Goal: Information Seeking & Learning: Learn about a topic

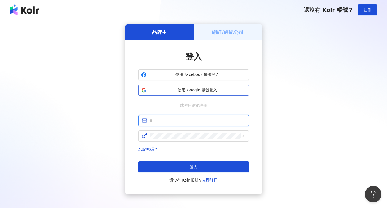
type input "**********"
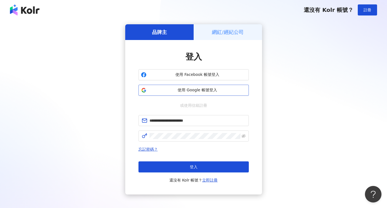
click at [195, 85] on button "使用 Google 帳號登入" at bounding box center [193, 90] width 110 height 11
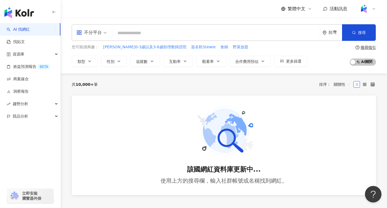
click at [316, 66] on div "您可能感興趣： 蒙特梭利0-3歲以及3-6歲助理教師證照 簽名鞋Stewie 食鍋 野菜放題 類型 性別 追蹤數 互動率 觀看率 合作費用預估 更多篩選 搜尋…" at bounding box center [224, 55] width 304 height 23
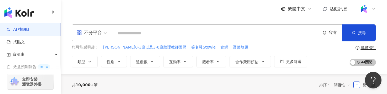
click at [332, 32] on div "台灣" at bounding box center [335, 32] width 14 height 5
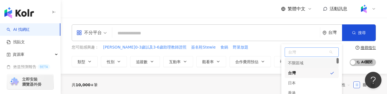
click at [308, 62] on div "不限區域" at bounding box center [312, 63] width 54 height 10
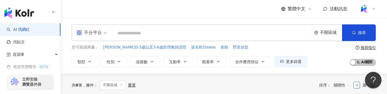
click at [327, 31] on div "不限區域" at bounding box center [331, 32] width 22 height 5
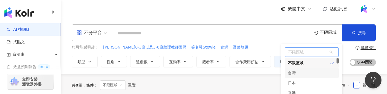
click at [305, 72] on div "台灣" at bounding box center [312, 73] width 54 height 10
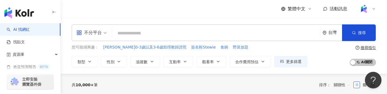
click at [257, 14] on div "繁體中文 活動訊息" at bounding box center [224, 9] width 304 height 18
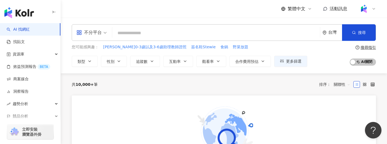
click at [236, 12] on div "繁體中文 活動訊息" at bounding box center [224, 9] width 304 height 18
click at [338, 83] on span "關聯性" at bounding box center [342, 84] width 17 height 9
click at [346, 36] on div "追蹤數" at bounding box center [342, 36] width 14 height 6
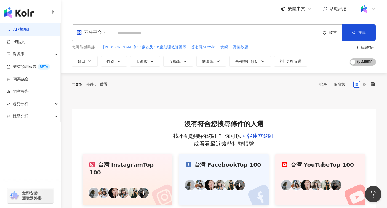
click at [348, 83] on span "追蹤數" at bounding box center [342, 84] width 17 height 9
click at [342, 106] on div "互動率" at bounding box center [342, 124] width 14 height 6
click at [105, 33] on span "不分平台" at bounding box center [91, 32] width 30 height 9
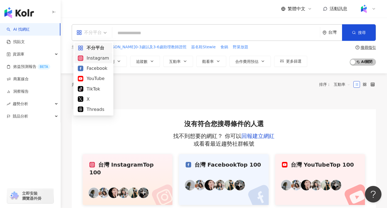
click at [98, 57] on div "Instagram" at bounding box center [93, 58] width 31 height 7
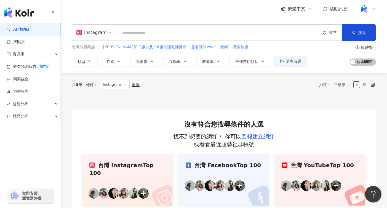
click at [136, 83] on div "重置" at bounding box center [136, 84] width 8 height 4
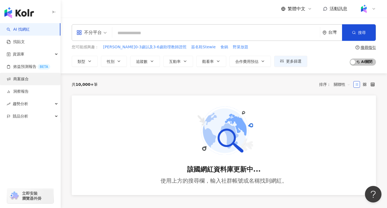
click at [28, 79] on link "商案媒合" at bounding box center [18, 79] width 22 height 6
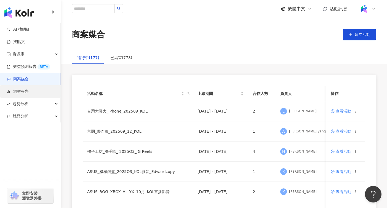
click at [26, 89] on link "洞察報告" at bounding box center [18, 92] width 22 height 6
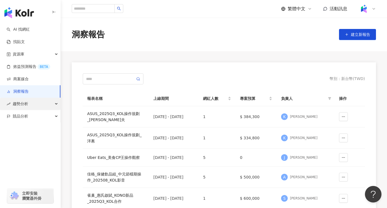
click at [28, 106] on span "趨勢分析" at bounding box center [20, 104] width 15 height 12
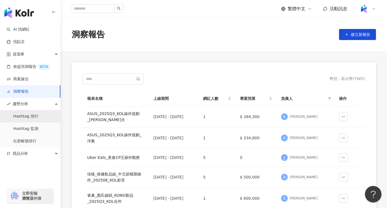
click at [36, 106] on link "Hashtag 排行" at bounding box center [25, 117] width 25 height 6
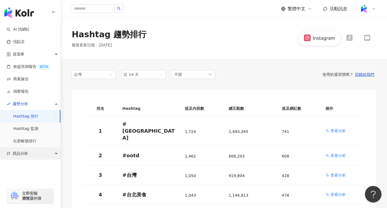
click at [25, 106] on span "競品分析" at bounding box center [20, 153] width 15 height 12
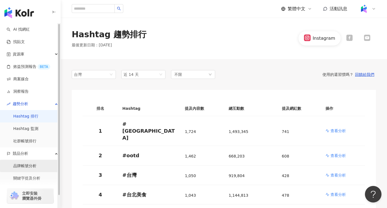
click at [30, 106] on link "品牌帳號分析" at bounding box center [24, 166] width 23 height 6
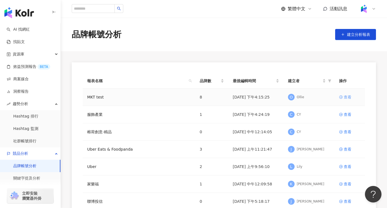
click at [348, 98] on div "查看" at bounding box center [348, 97] width 8 height 6
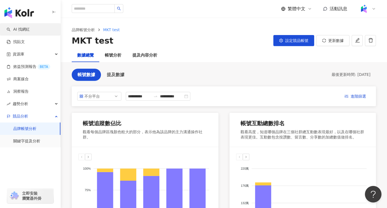
click at [30, 29] on link "AI 找網紅" at bounding box center [18, 30] width 23 height 6
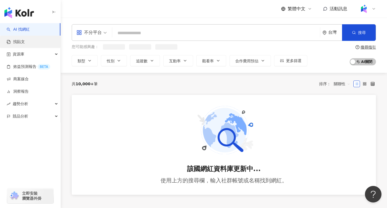
click at [25, 41] on link "找貼文" at bounding box center [16, 42] width 18 height 6
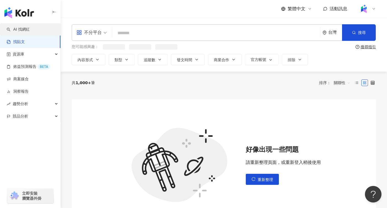
click at [30, 30] on link "AI 找網紅" at bounding box center [18, 30] width 23 height 6
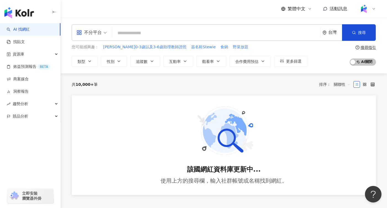
click at [230, 18] on div "不分平台 台灣 搜尋 您可能感興趣： 蒙特梭利0-3歲以及3-6歲助理教師證照 簽名鞋Stewie 食鍋 野菜放題 類型 性別 追蹤數 互動率 觀看率 合作費…" at bounding box center [224, 46] width 326 height 56
